Goal: Navigation & Orientation: Find specific page/section

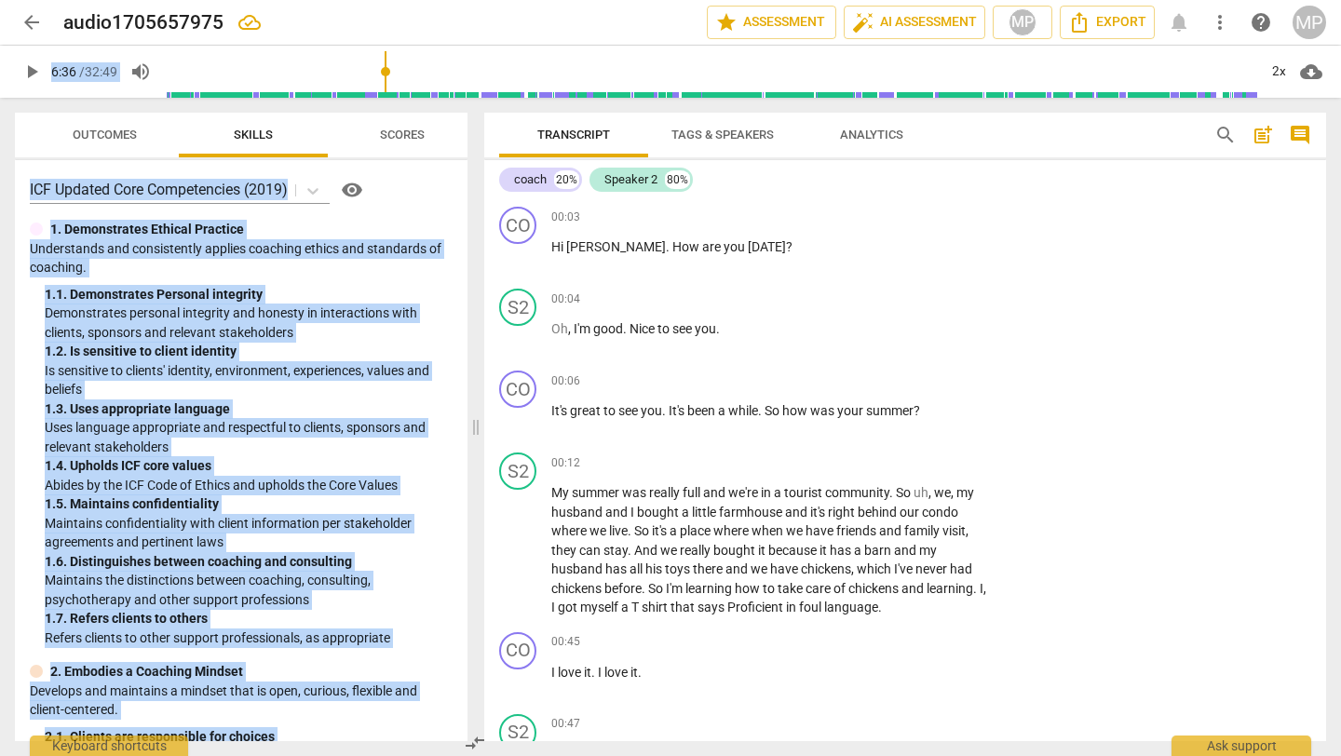
scroll to position [1443, 0]
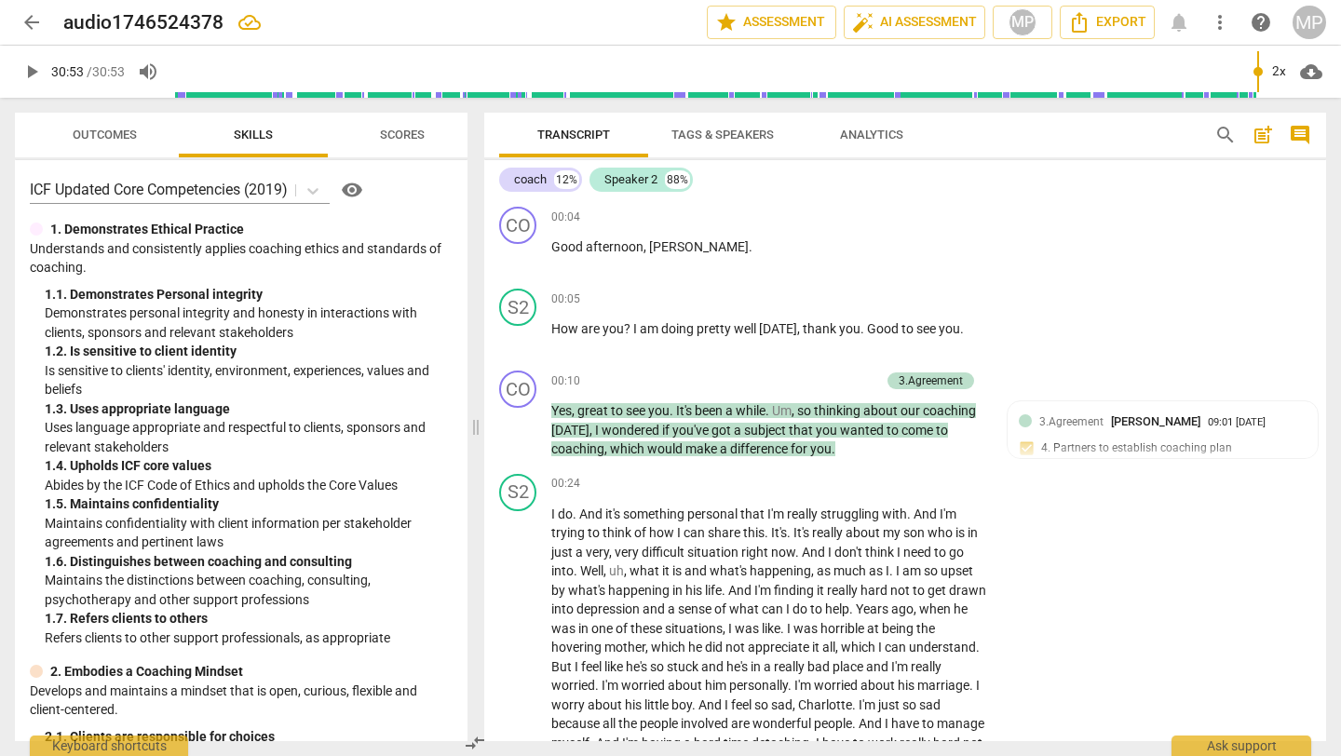
click at [27, 28] on span "arrow_back" at bounding box center [31, 22] width 22 height 22
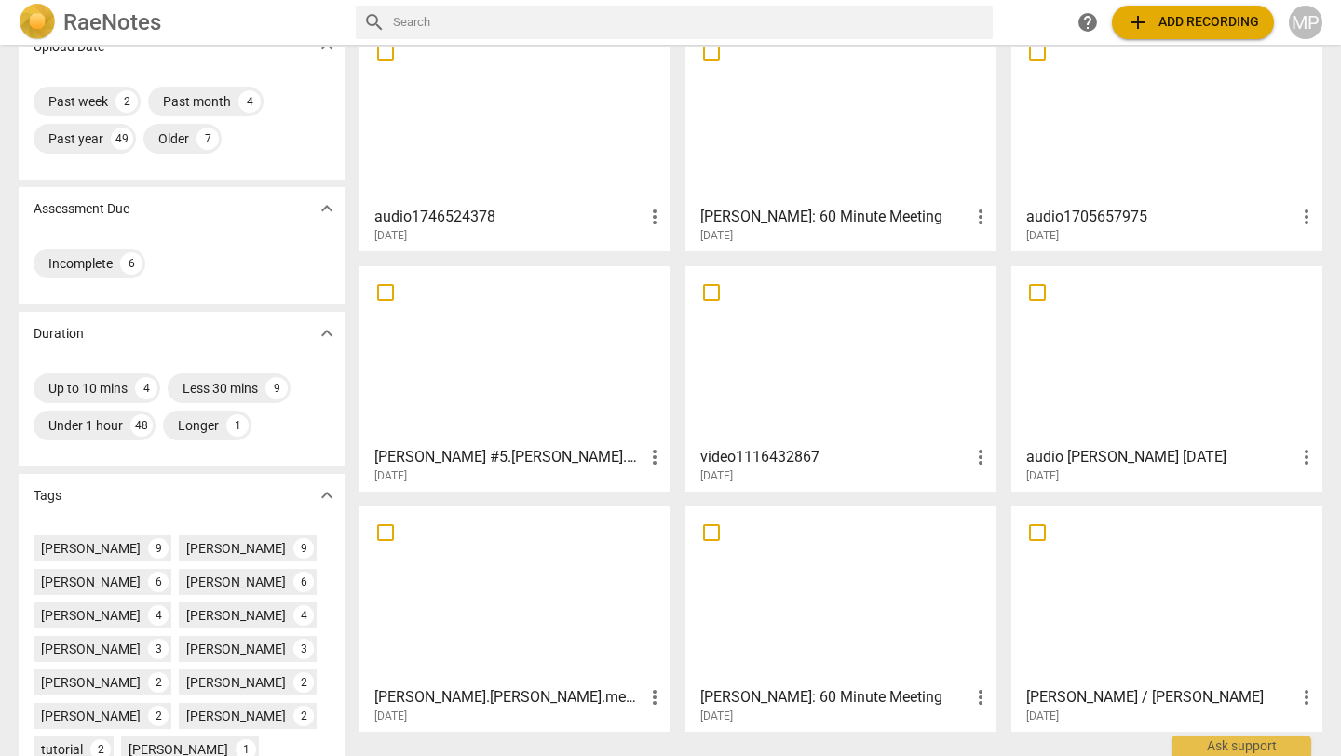
scroll to position [458, 0]
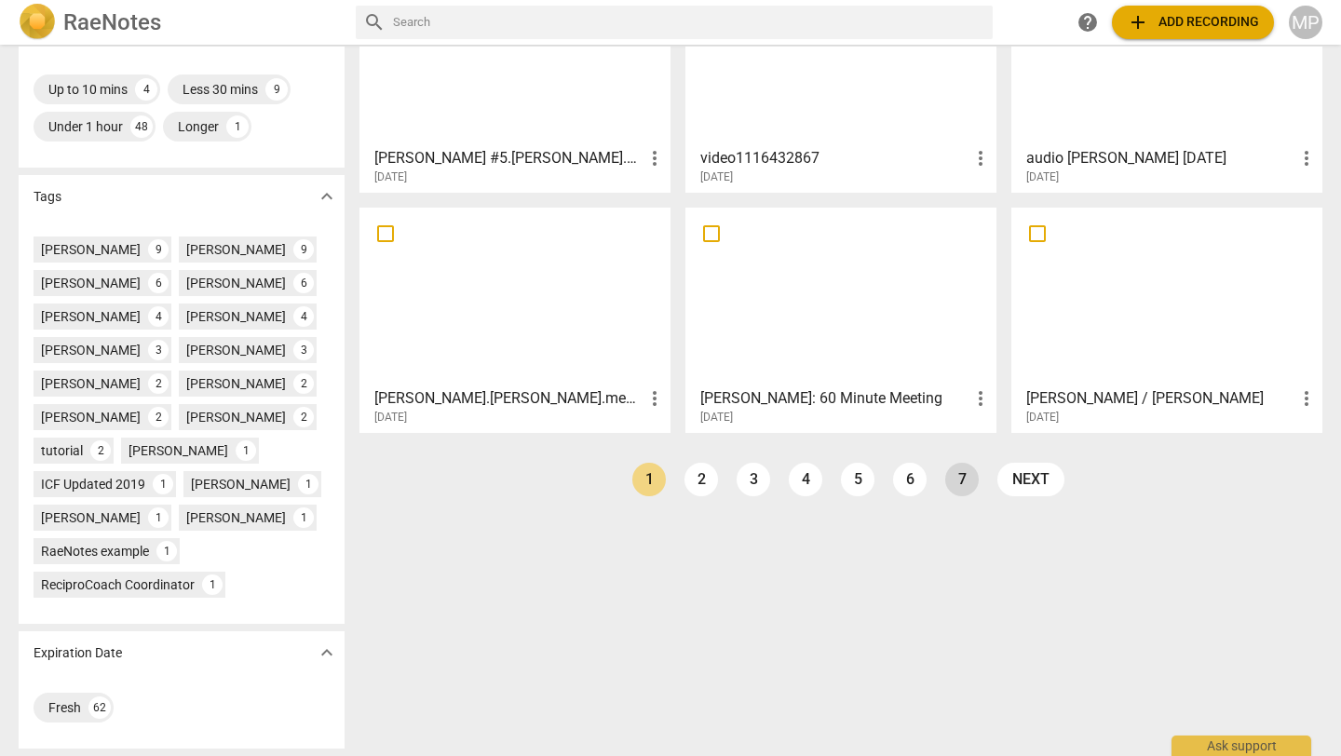
click at [957, 479] on link "7" at bounding box center [963, 480] width 34 height 34
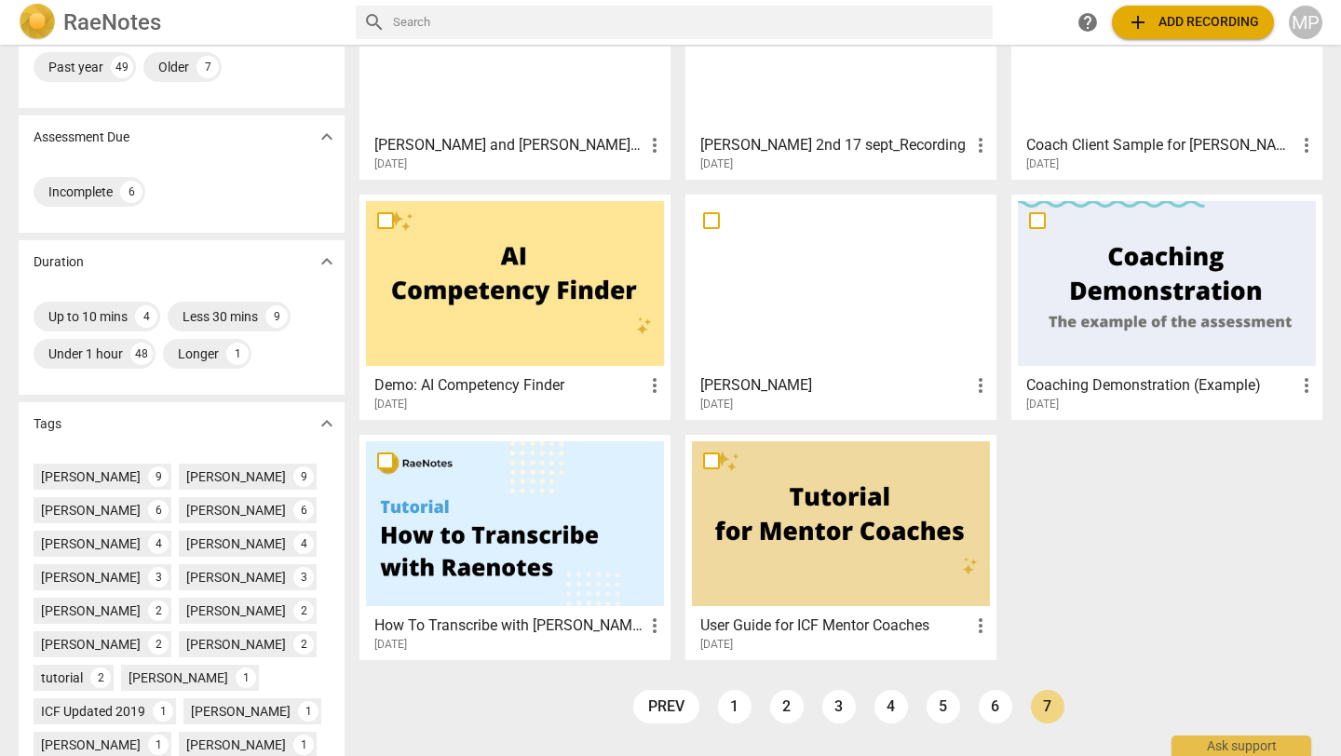
scroll to position [229, 0]
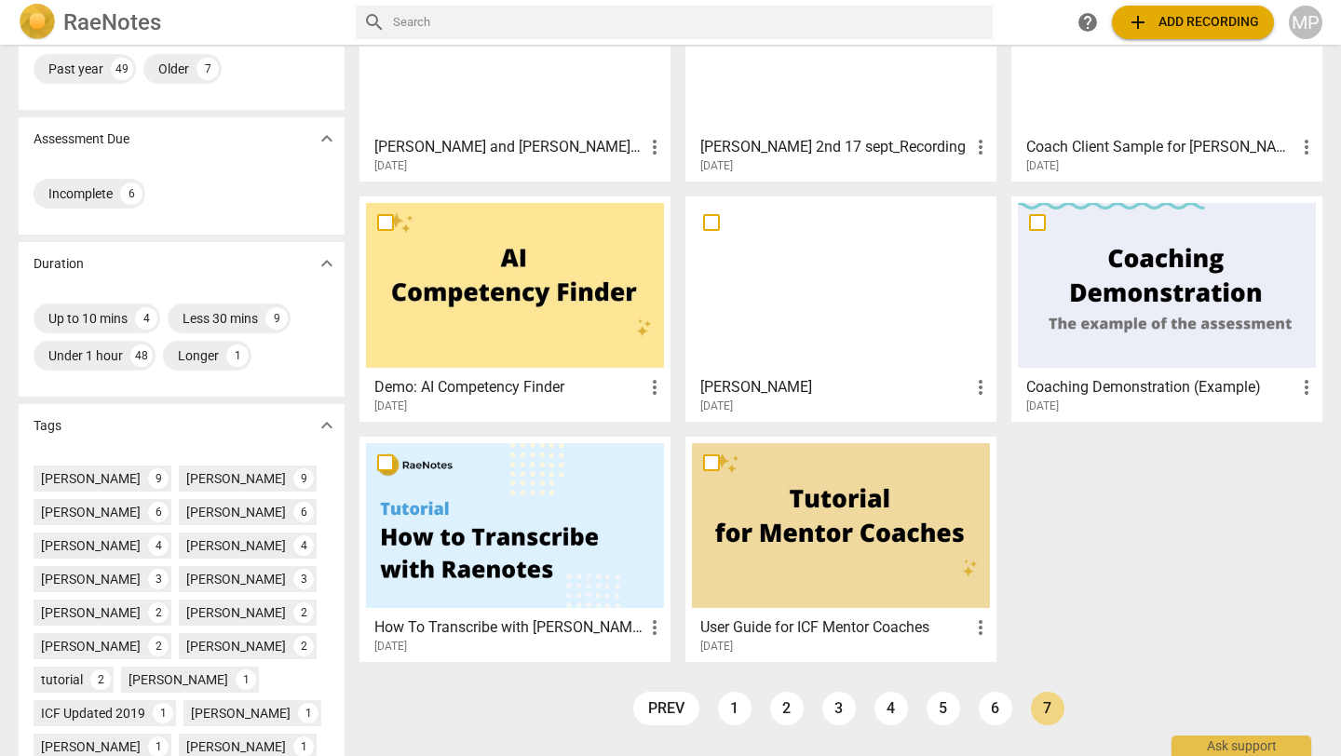
click at [890, 318] on div at bounding box center [841, 285] width 298 height 165
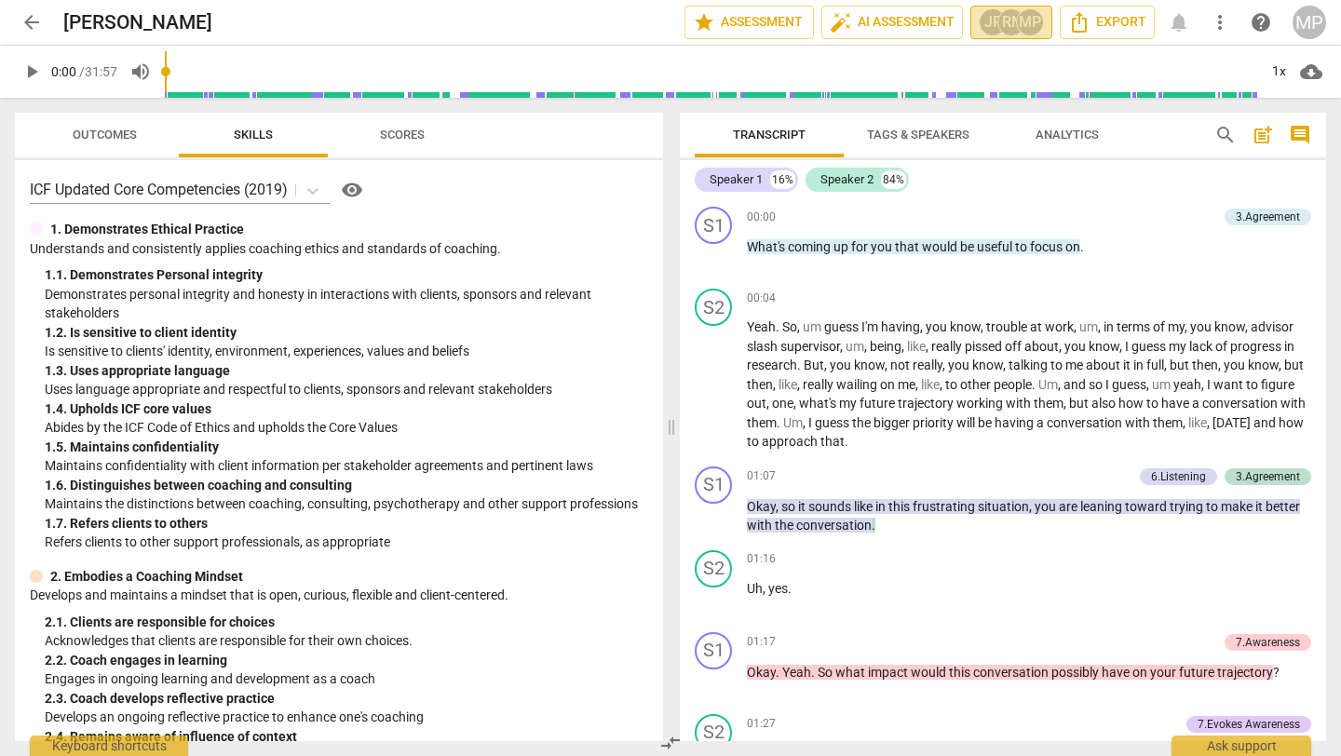
click at [983, 22] on div "JP" at bounding box center [993, 22] width 28 height 28
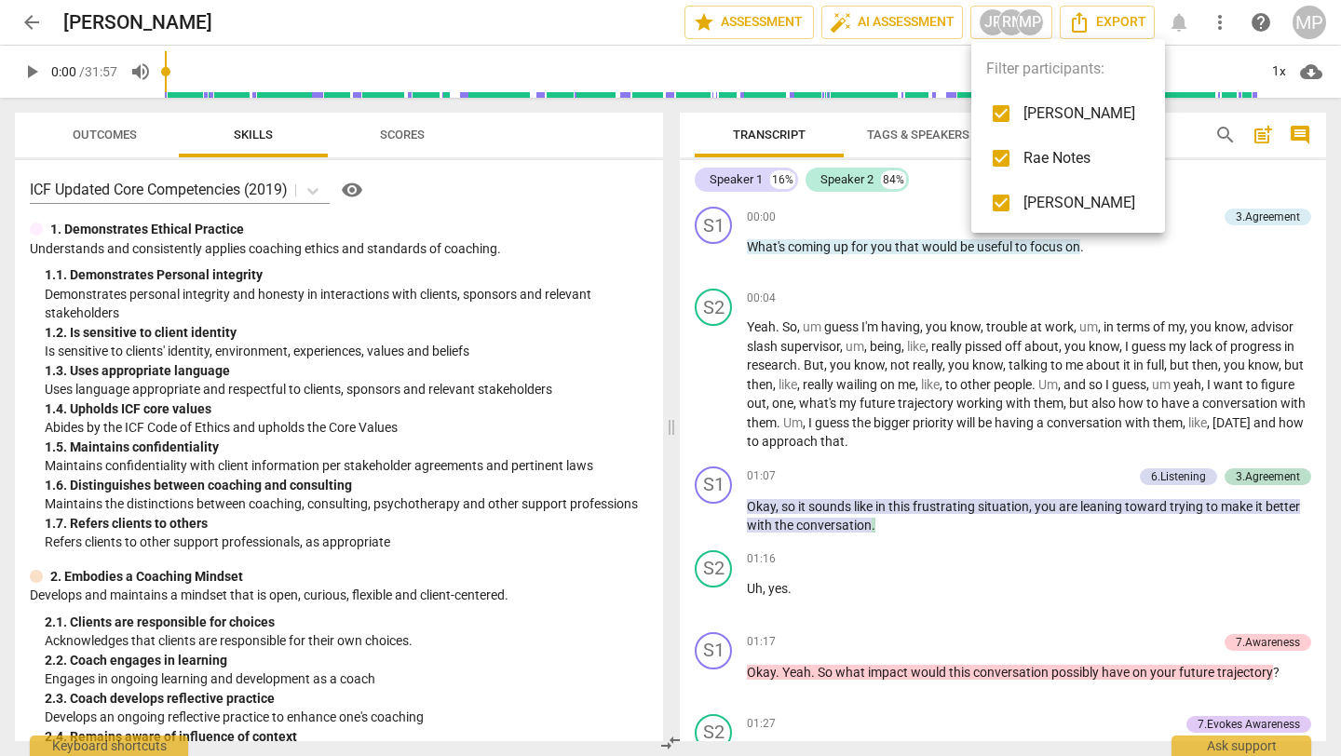
click at [1027, 15] on div at bounding box center [670, 378] width 1341 height 756
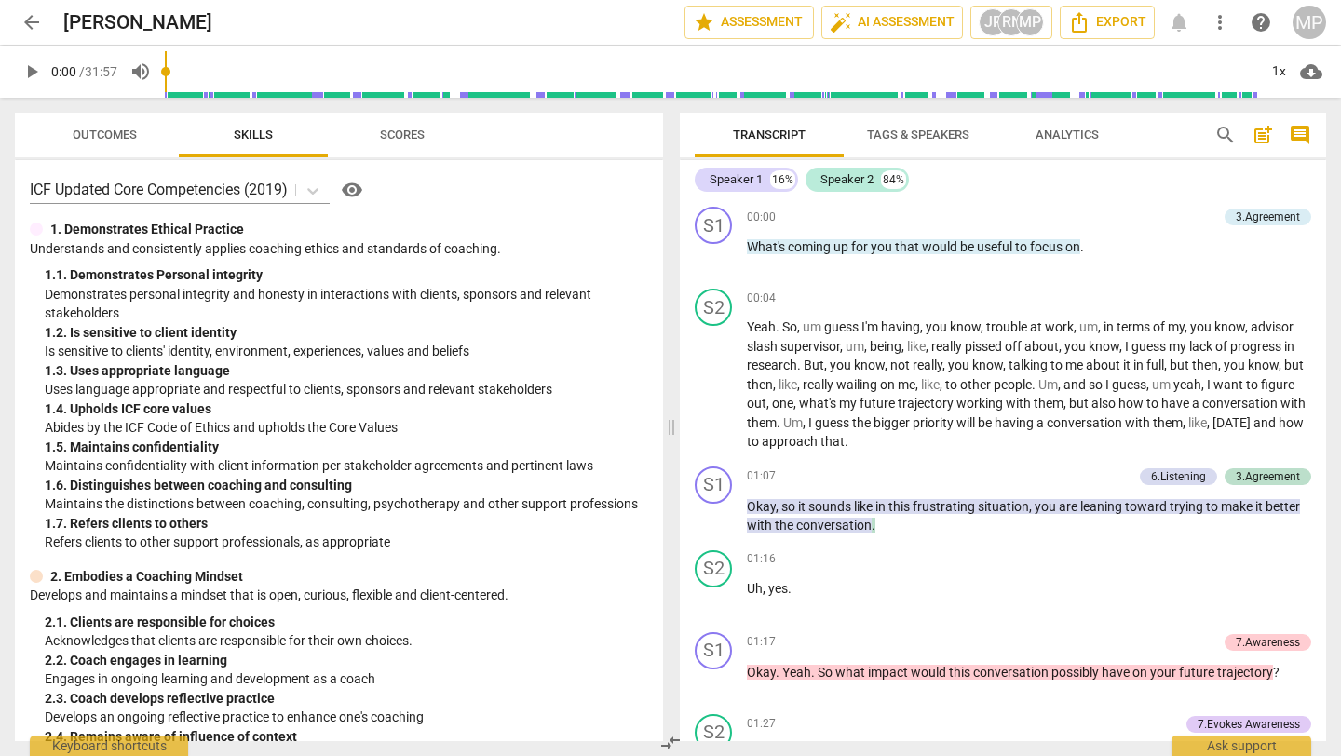
click at [1215, 14] on span "more_vert" at bounding box center [1220, 22] width 22 height 22
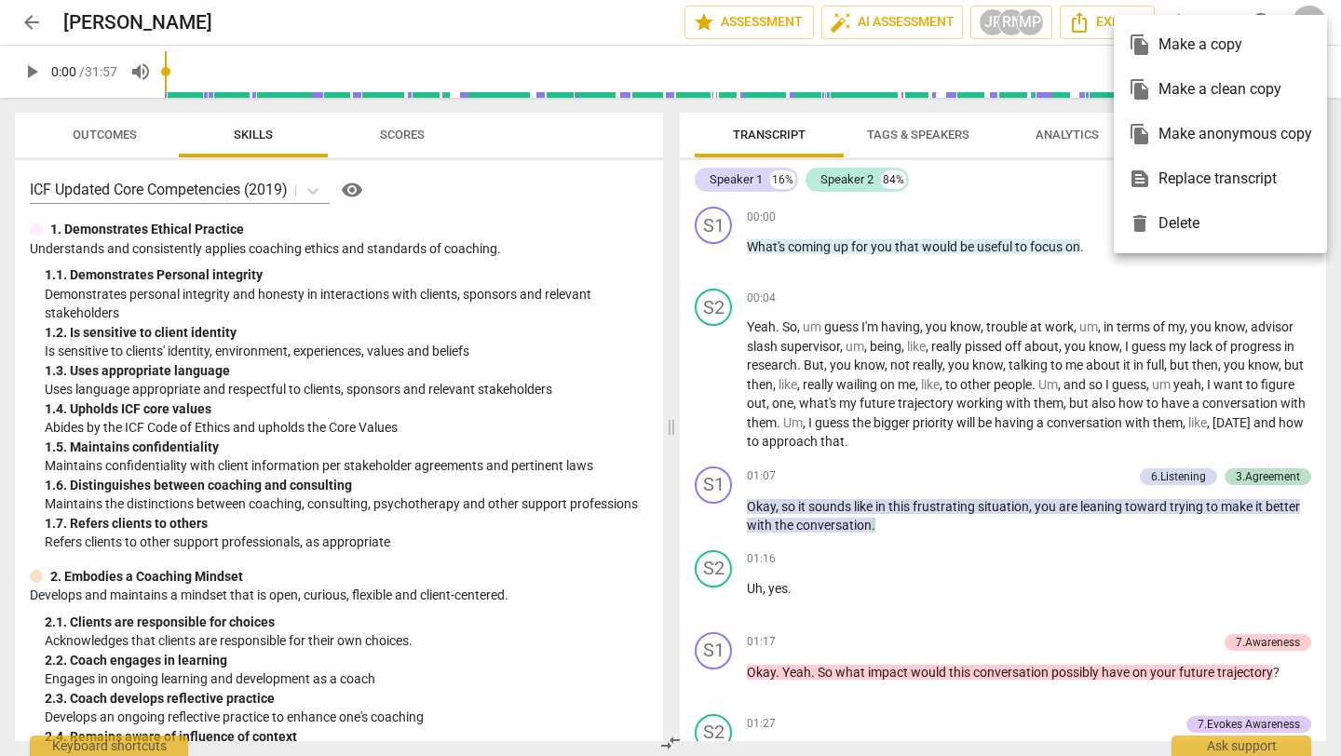
click at [1014, 70] on div at bounding box center [670, 378] width 1341 height 756
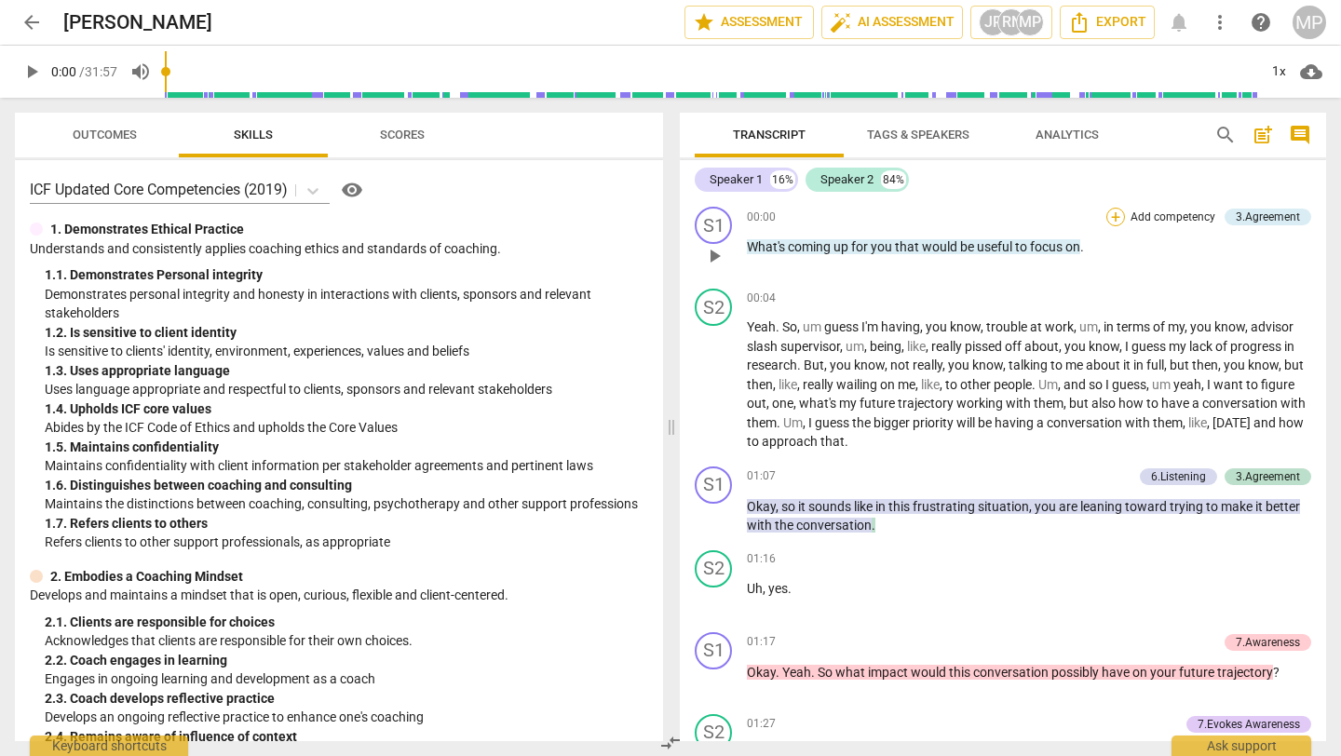
click at [1107, 211] on div "+" at bounding box center [1116, 217] width 19 height 19
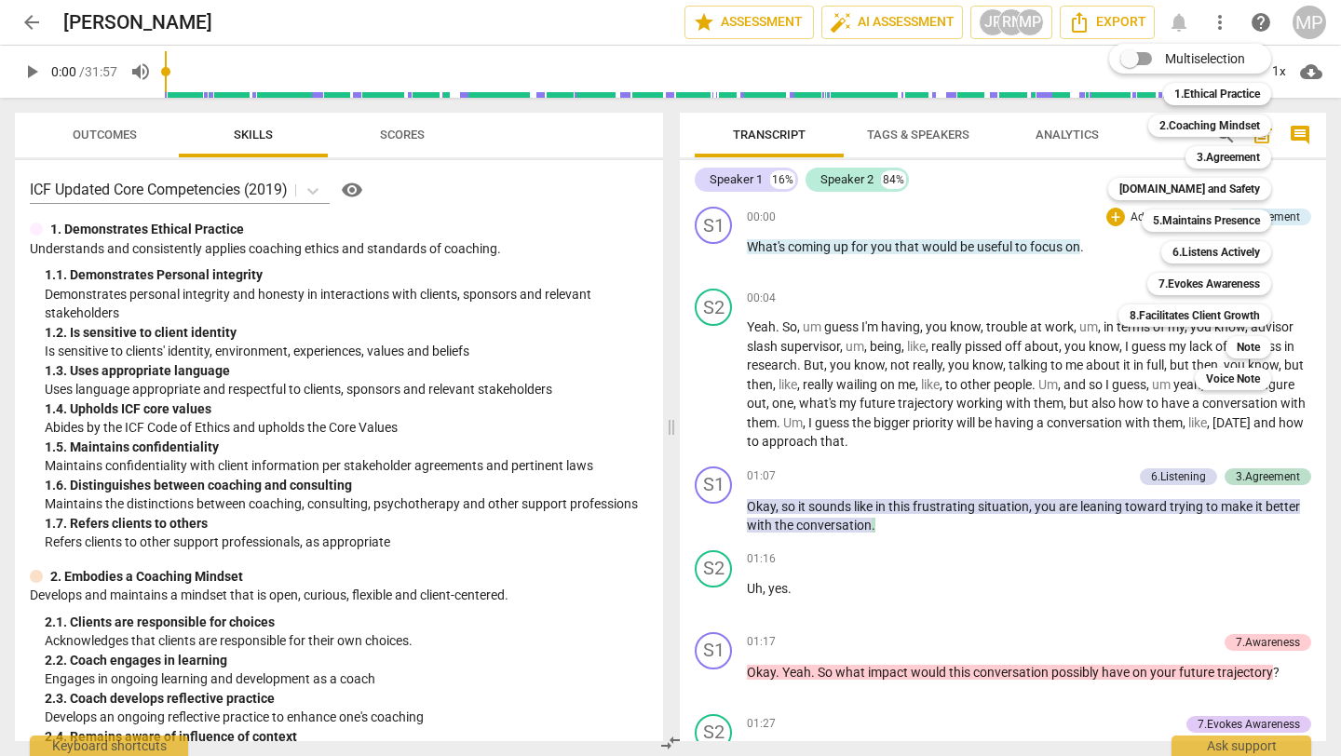
click at [834, 436] on div at bounding box center [670, 378] width 1341 height 756
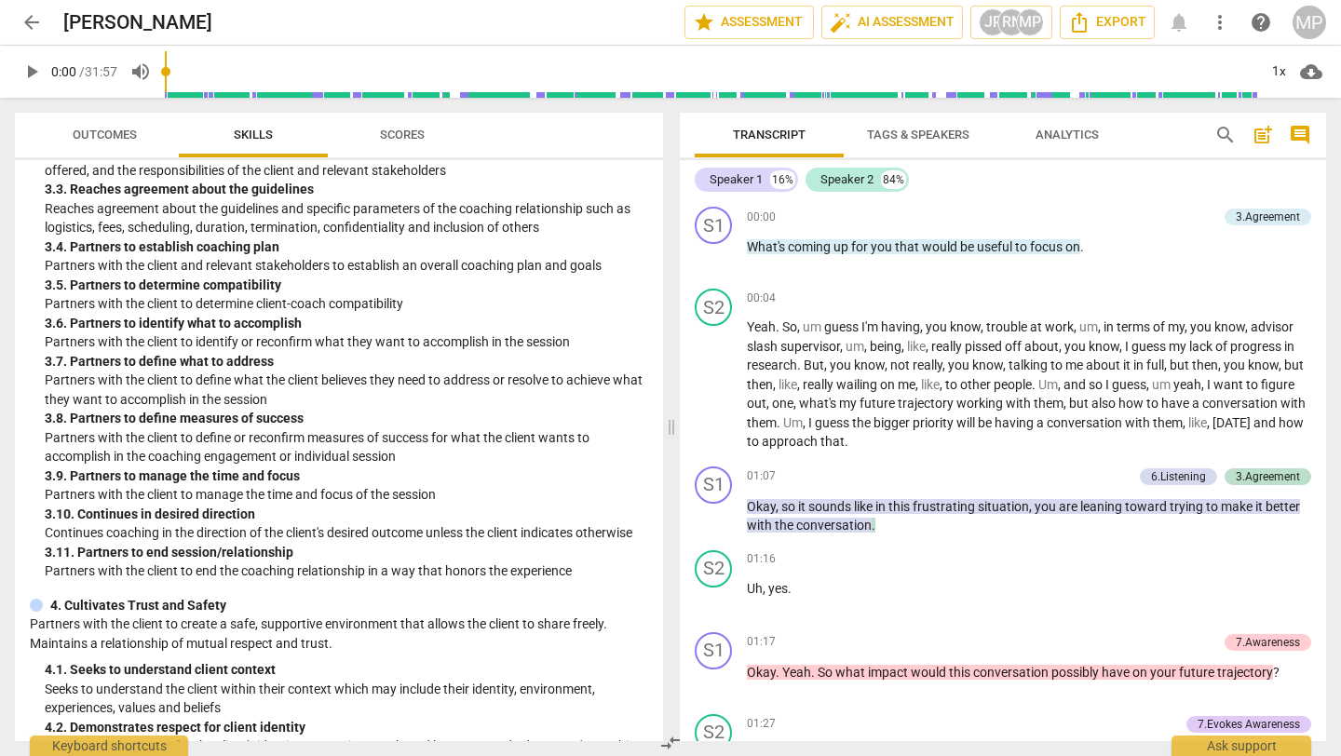
scroll to position [940, 0]
